Goal: Task Accomplishment & Management: Manage account settings

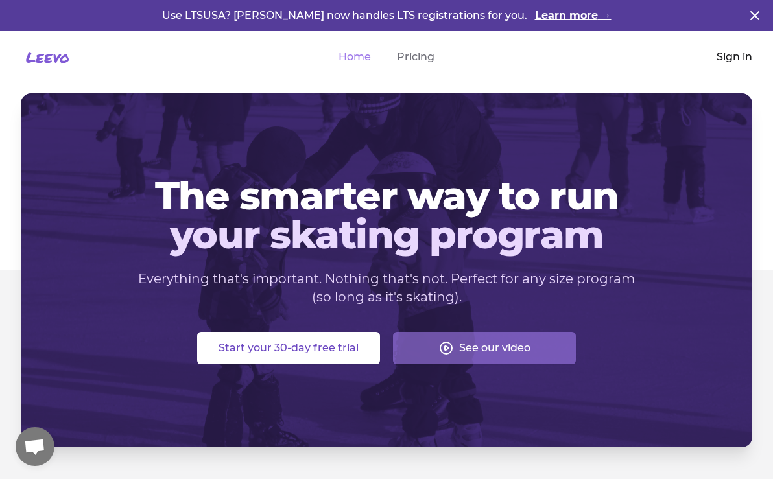
click at [721, 57] on link "Sign in" at bounding box center [735, 57] width 36 height 16
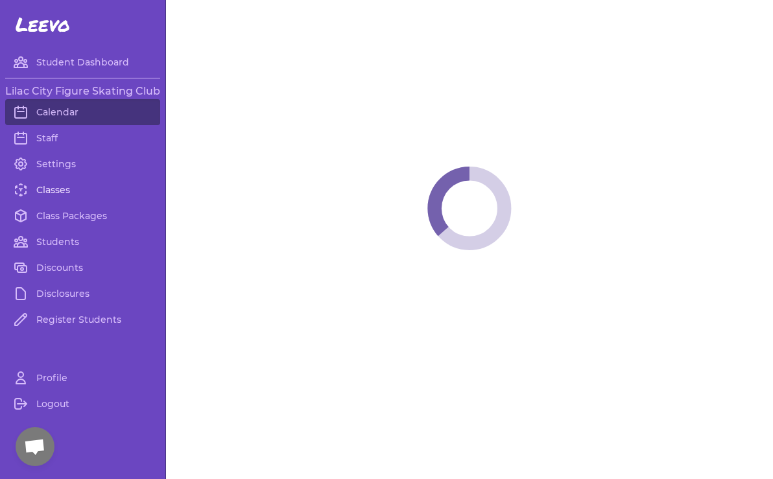
click at [53, 186] on link "Classes" at bounding box center [82, 190] width 155 height 26
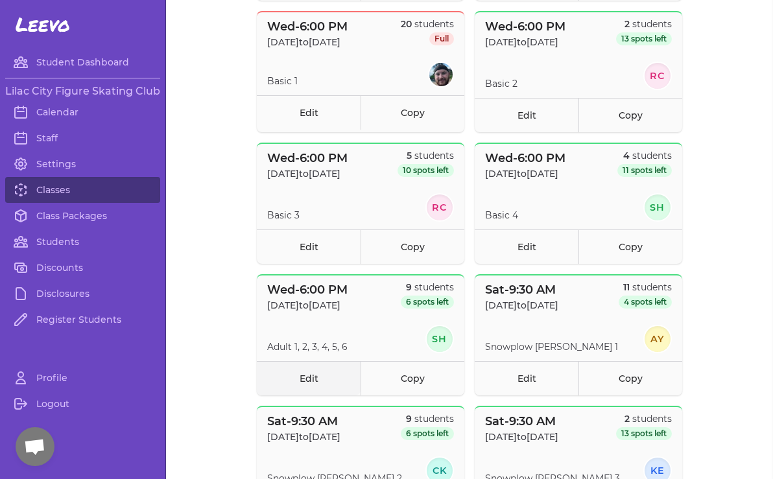
scroll to position [548, 0]
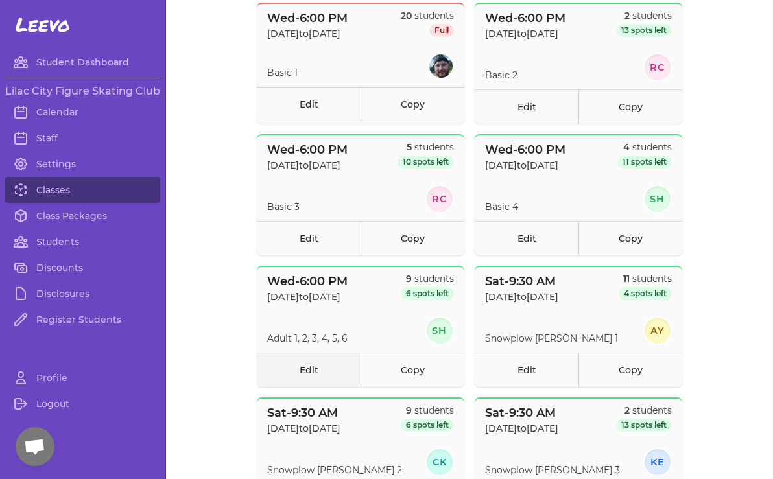
click at [306, 372] on link "Edit" at bounding box center [309, 370] width 104 height 34
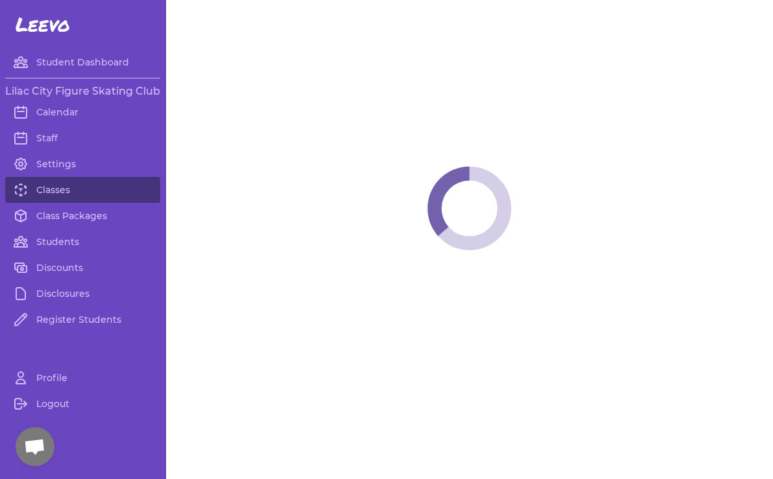
select select "3"
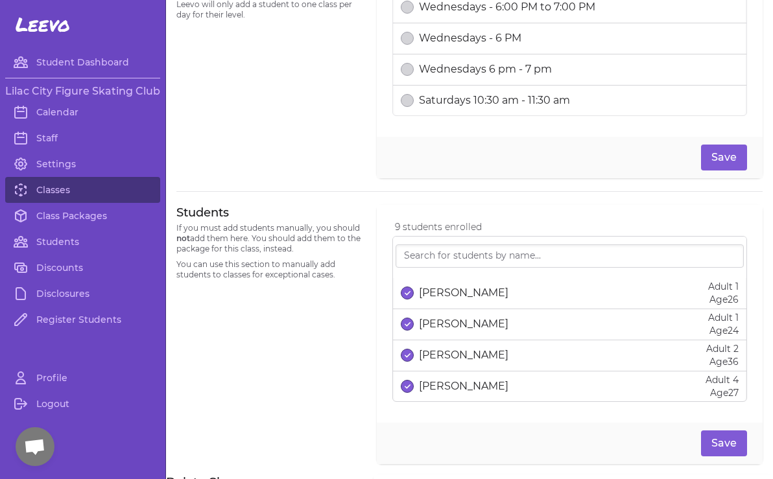
scroll to position [686, 0]
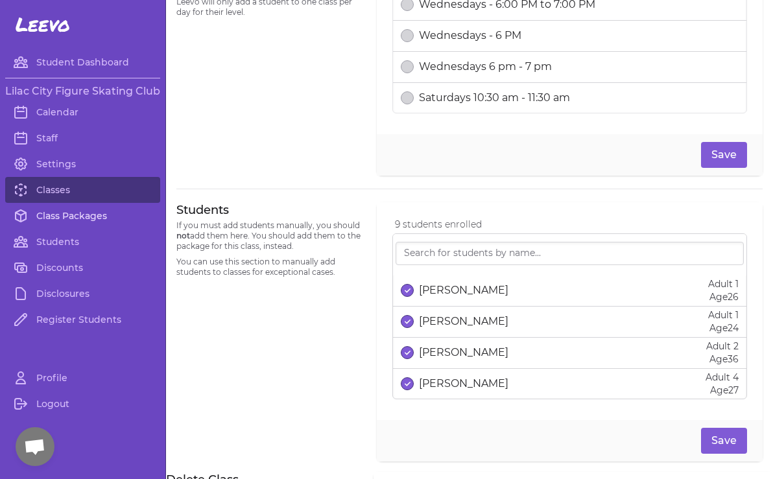
click at [75, 219] on link "Class Packages" at bounding box center [82, 216] width 155 height 26
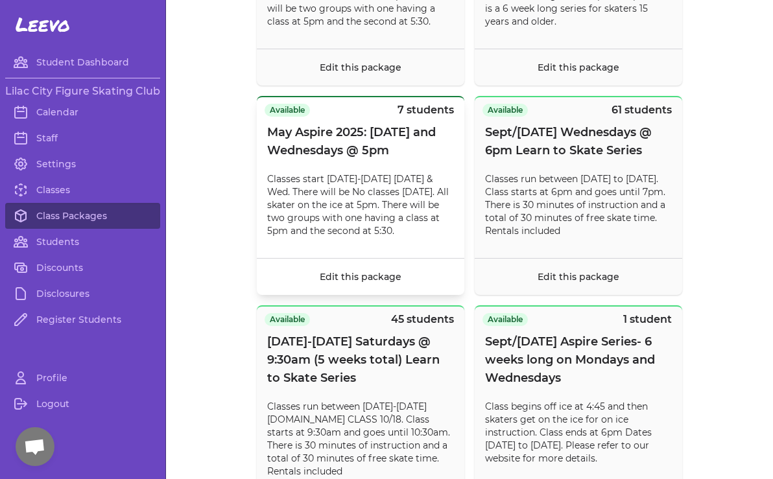
scroll to position [10984, 0]
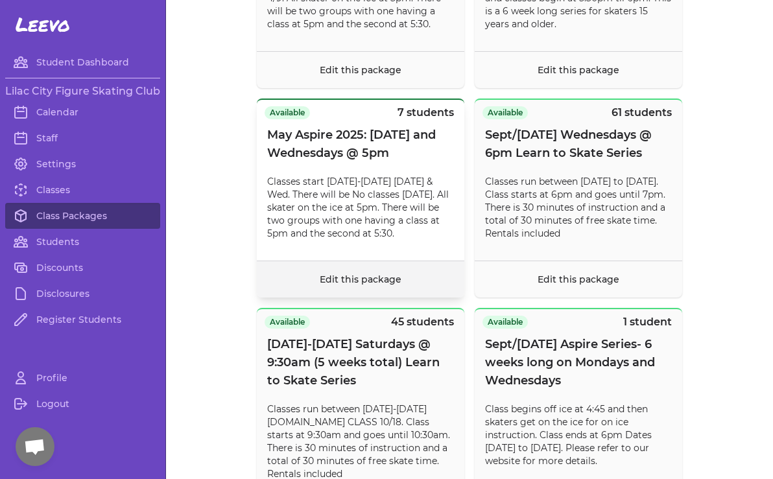
click at [361, 285] on link "Edit this package" at bounding box center [361, 280] width 82 height 12
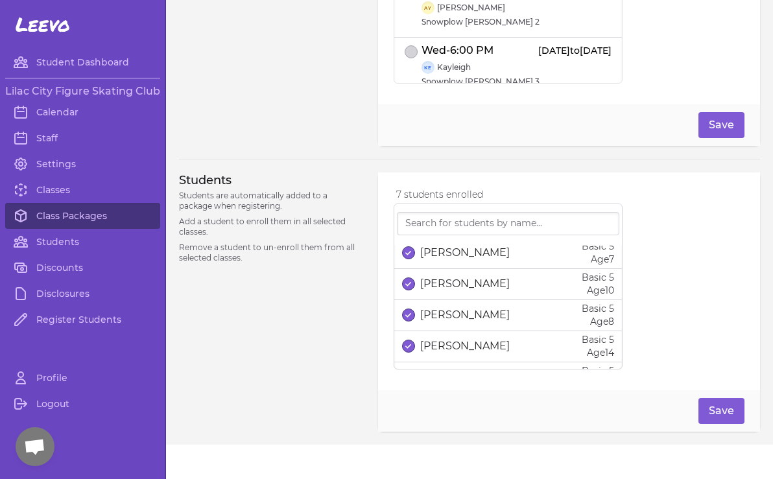
scroll to position [66, 0]
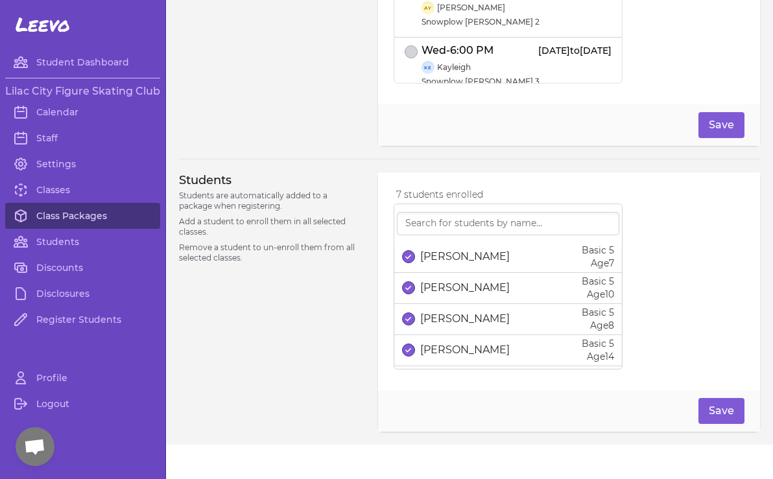
click at [67, 223] on link "Class Packages" at bounding box center [82, 216] width 155 height 26
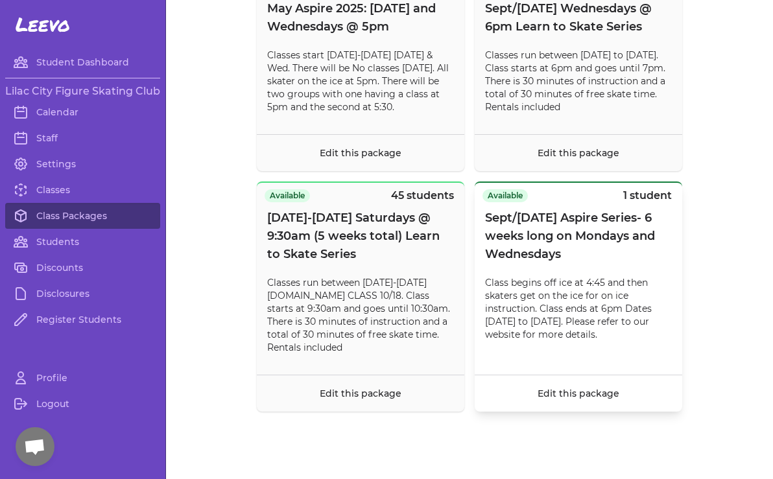
scroll to position [11196, 0]
click at [528, 236] on span "Sept/[DATE] Aspire Series- 6 weeks long on Mondays and Wednesdays" at bounding box center [578, 236] width 187 height 54
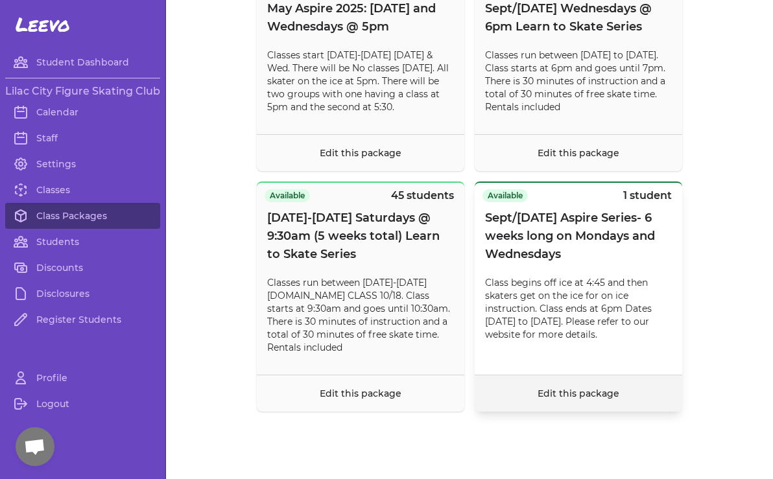
click at [569, 393] on link "Edit this package" at bounding box center [579, 394] width 82 height 12
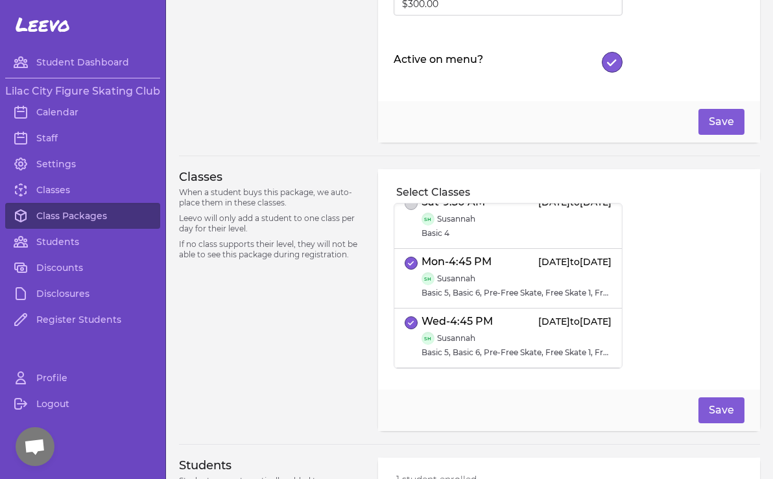
scroll to position [263, 0]
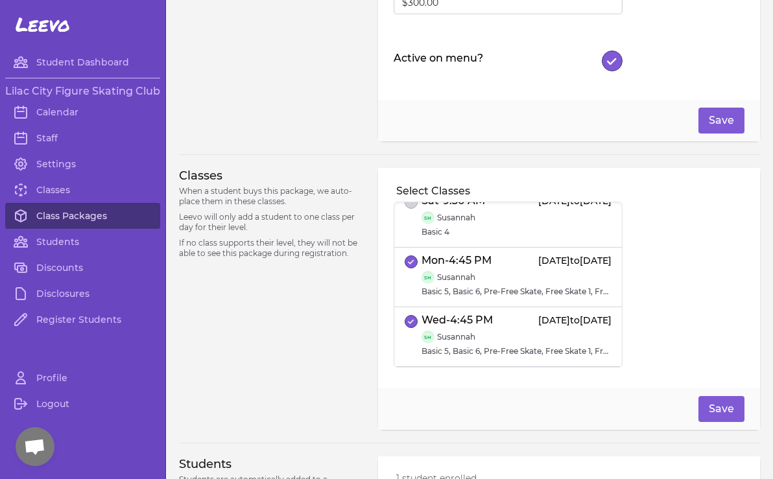
click at [71, 213] on link "Class Packages" at bounding box center [82, 216] width 155 height 26
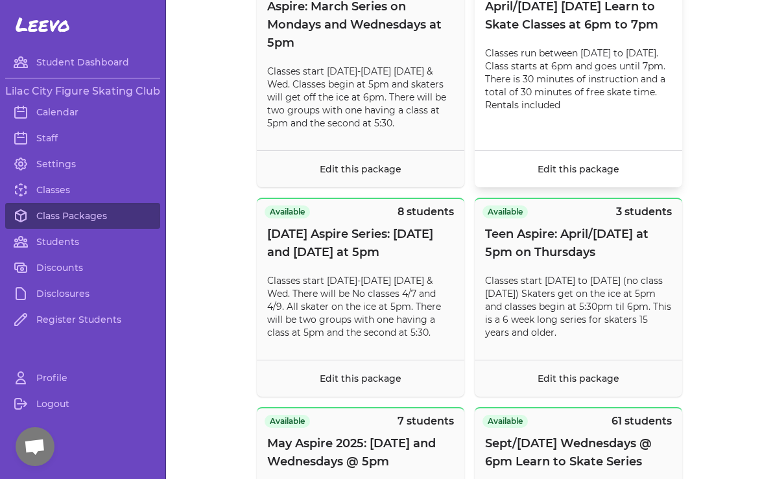
scroll to position [10670, 0]
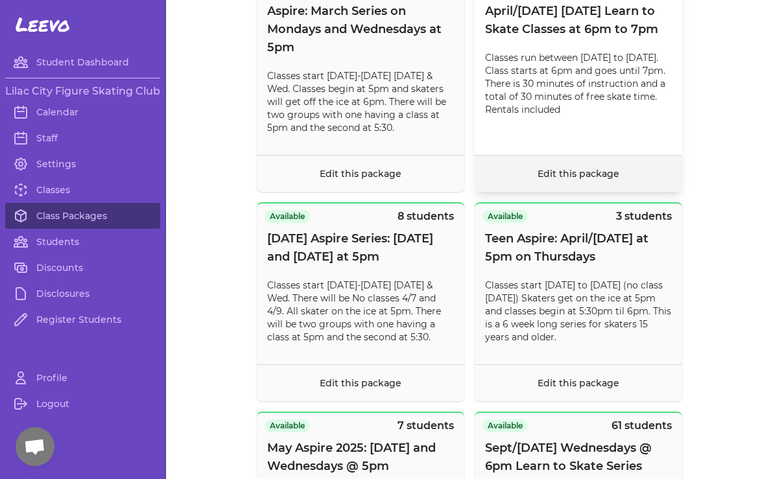
click at [582, 180] on link "Edit this package" at bounding box center [579, 174] width 82 height 12
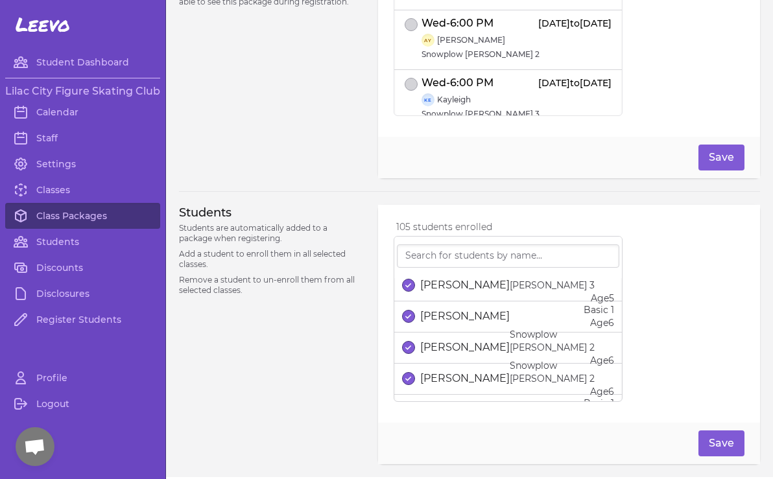
scroll to position [1353, 0]
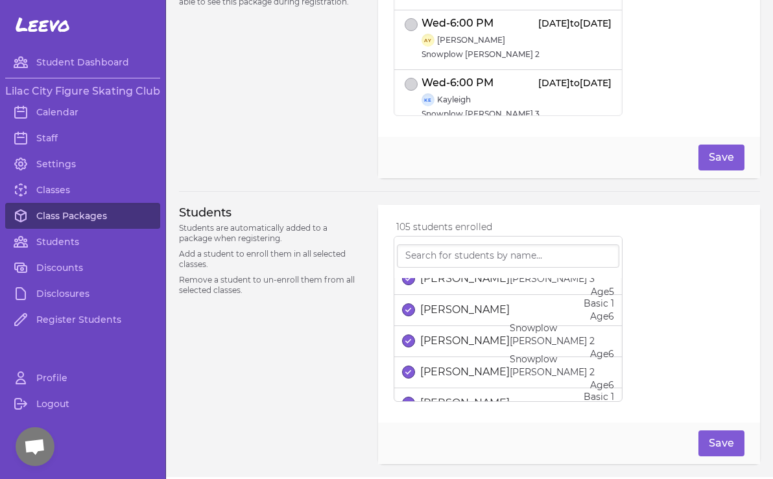
click at [60, 215] on link "Class Packages" at bounding box center [82, 216] width 155 height 26
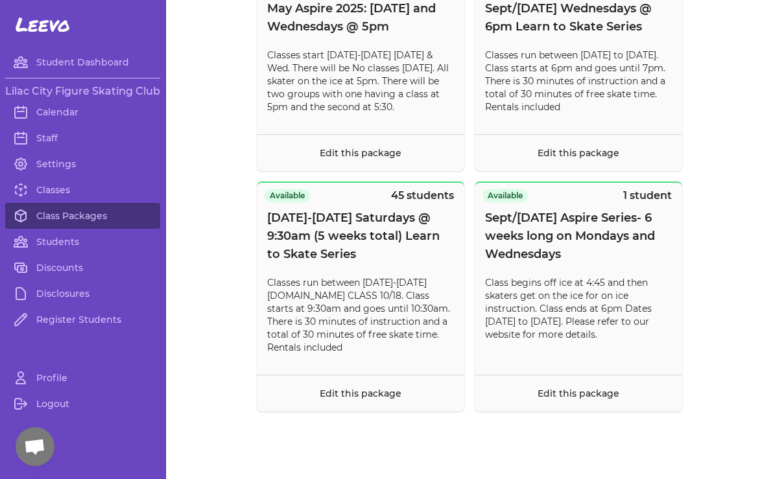
scroll to position [11150, 0]
click at [73, 186] on link "Classes" at bounding box center [82, 190] width 155 height 26
